Goal: Navigation & Orientation: Find specific page/section

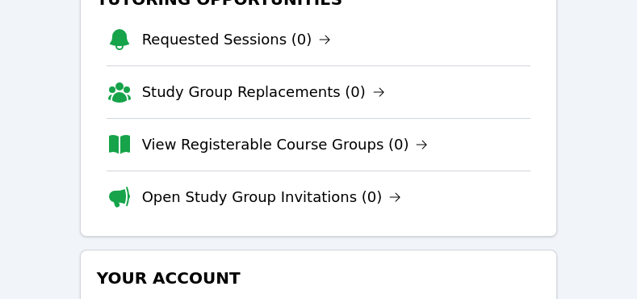
scroll to position [161, 0]
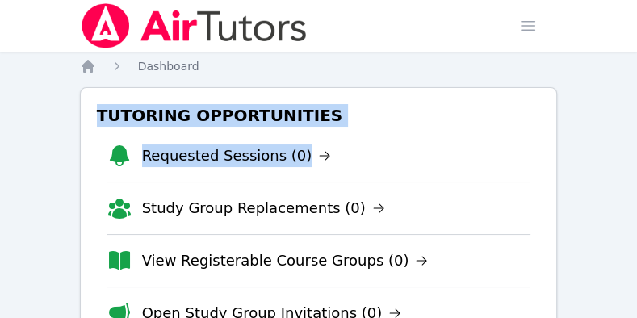
click at [637, 143] on html "Home Sessions Study Groups Students Messages Open user menu [PERSON_NAME] Open …" at bounding box center [318, 159] width 637 height 318
